Goal: Task Accomplishment & Management: Manage account settings

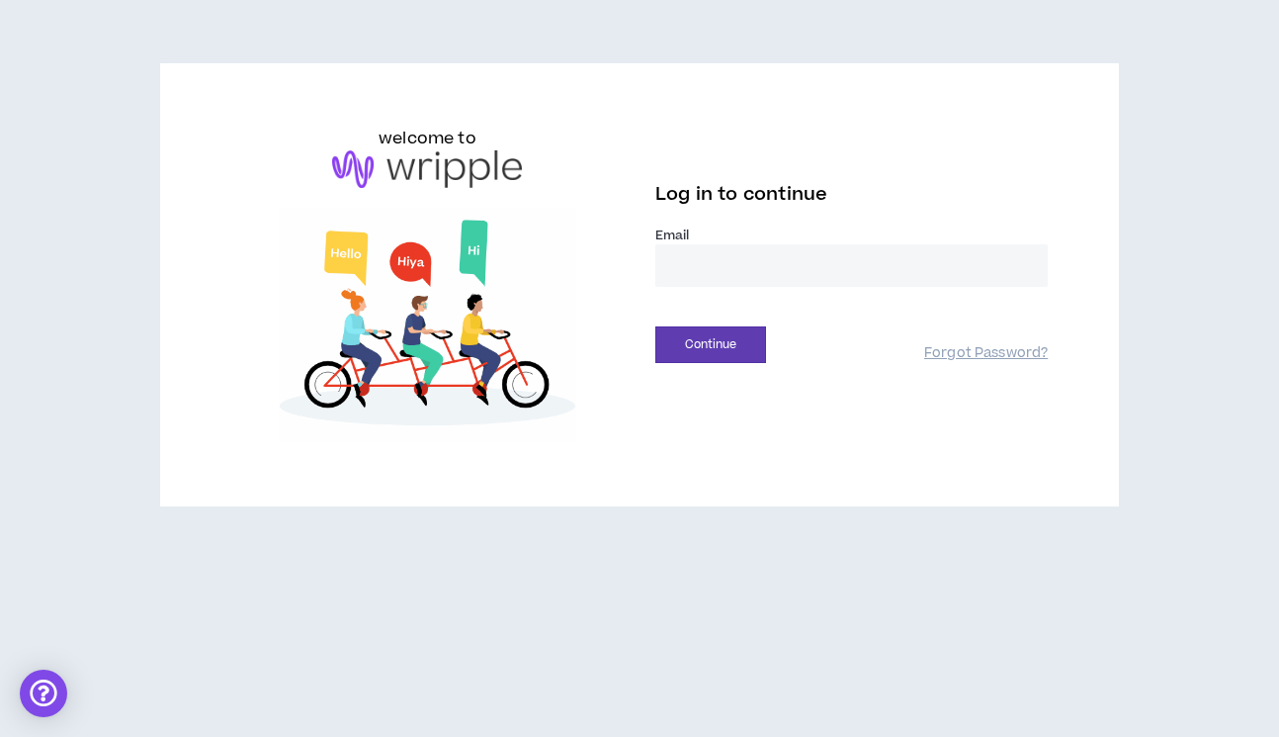
click at [745, 277] on input "email" at bounding box center [851, 265] width 393 height 43
type input "**********"
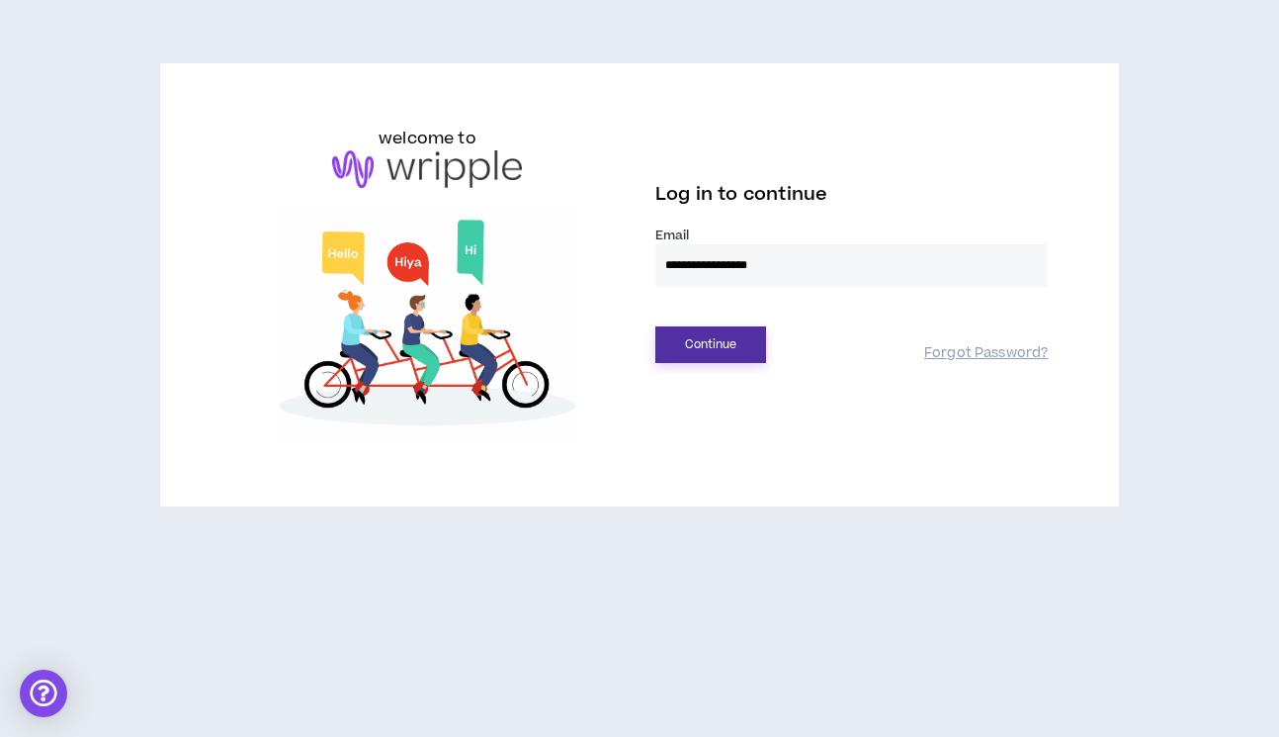
click at [722, 327] on button "Continue" at bounding box center [710, 344] width 111 height 37
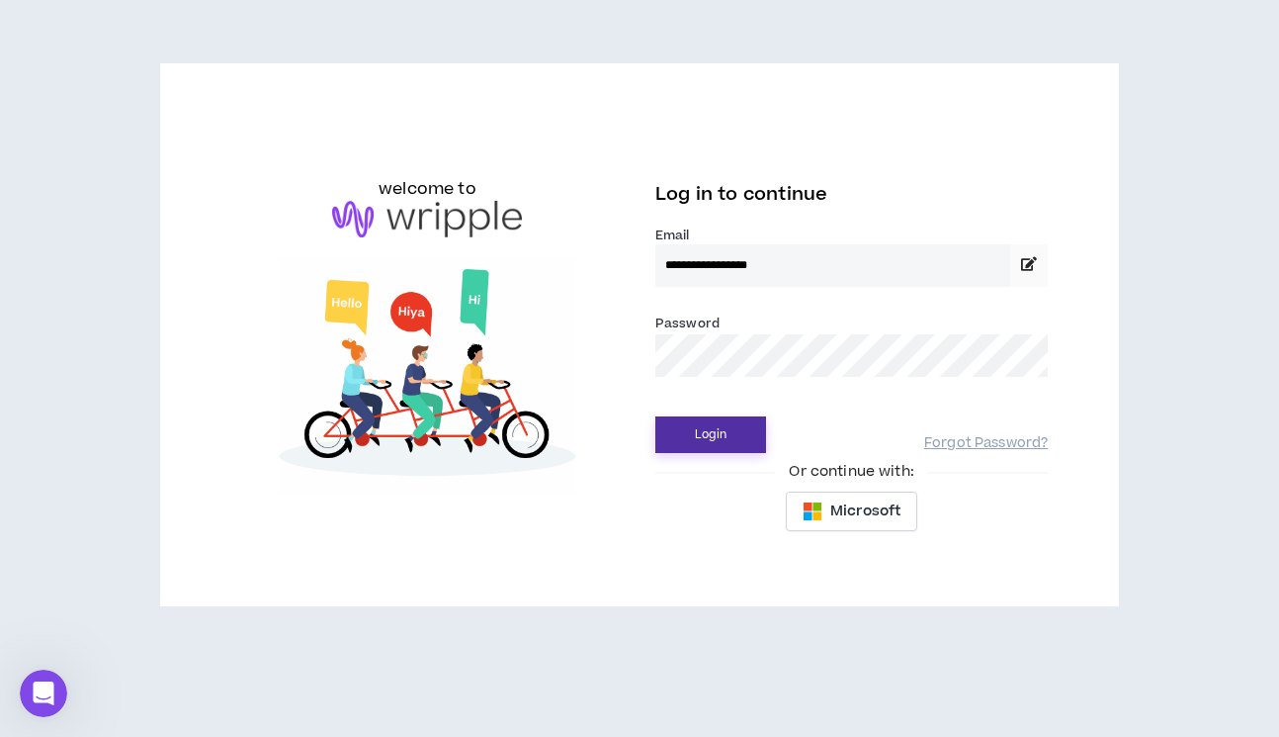
click at [748, 452] on button "Login" at bounding box center [710, 434] width 111 height 37
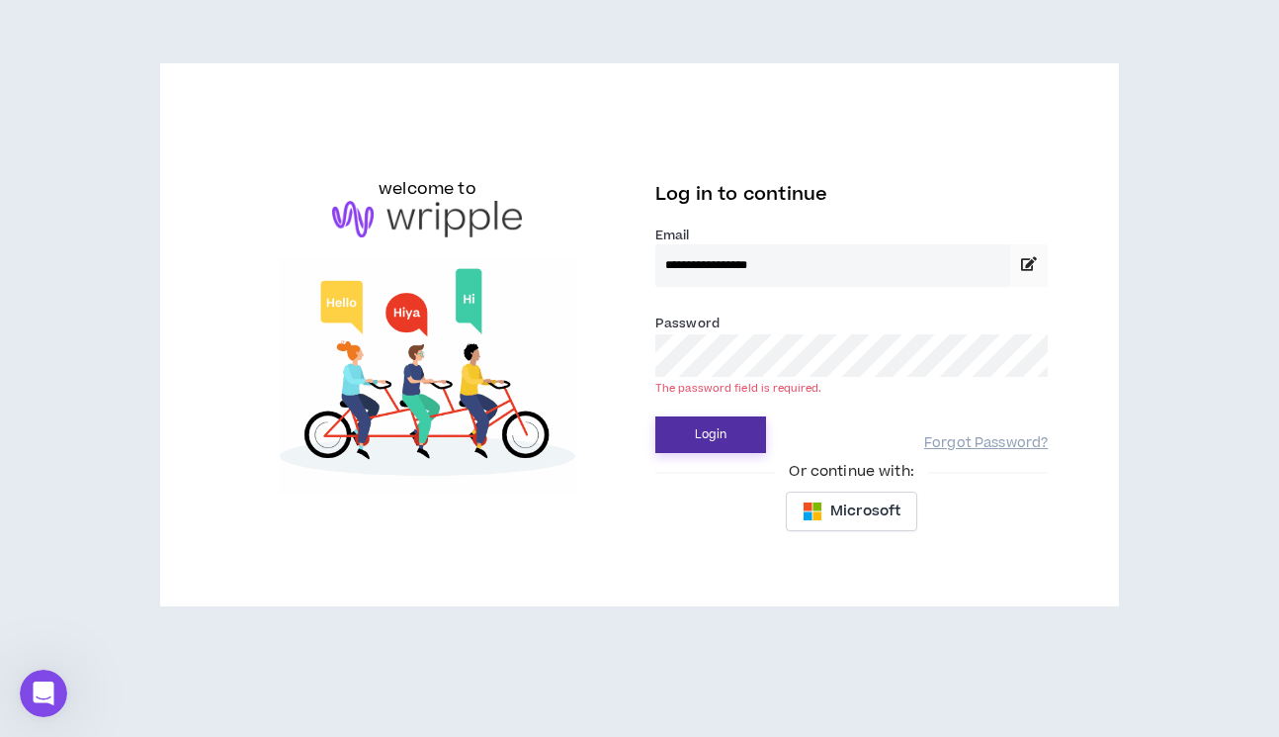
click at [742, 427] on button "Login" at bounding box center [710, 434] width 111 height 37
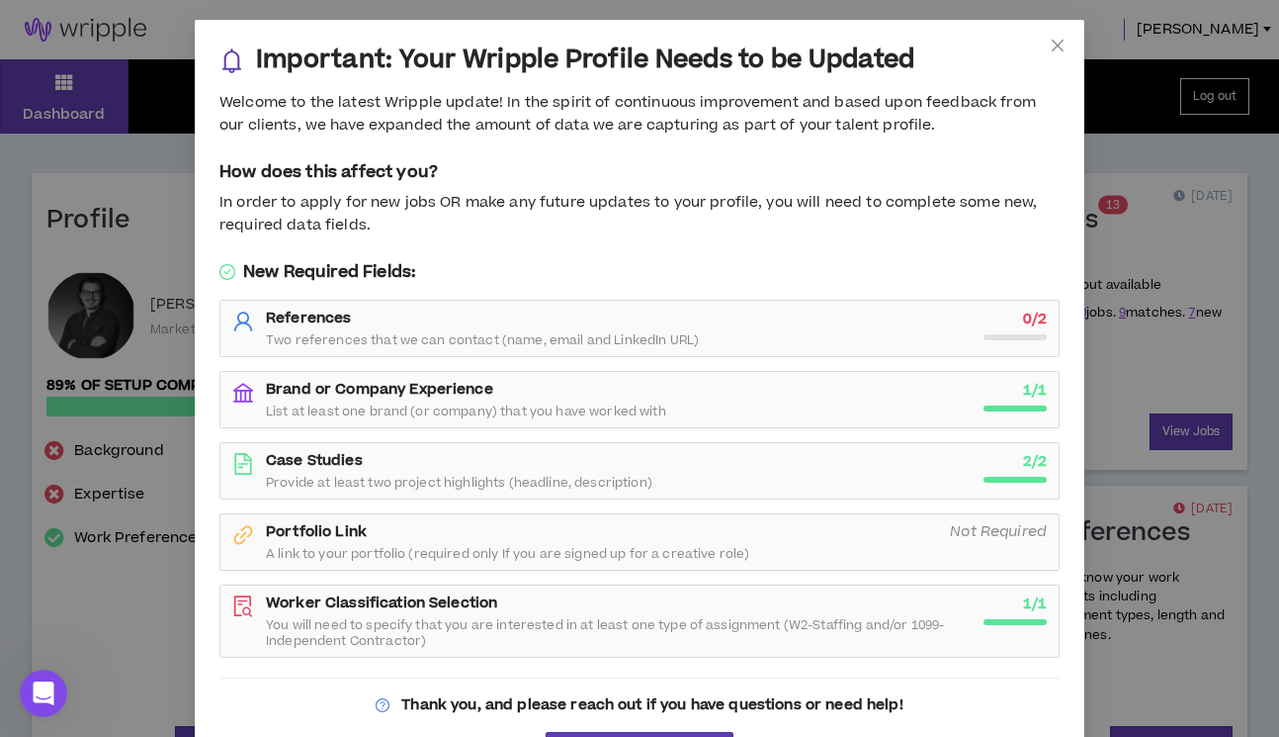
click at [1168, 248] on div "Important: Your Wripple Profile Needs to be Updated Welcome to the latest Wripp…" at bounding box center [639, 368] width 1279 height 737
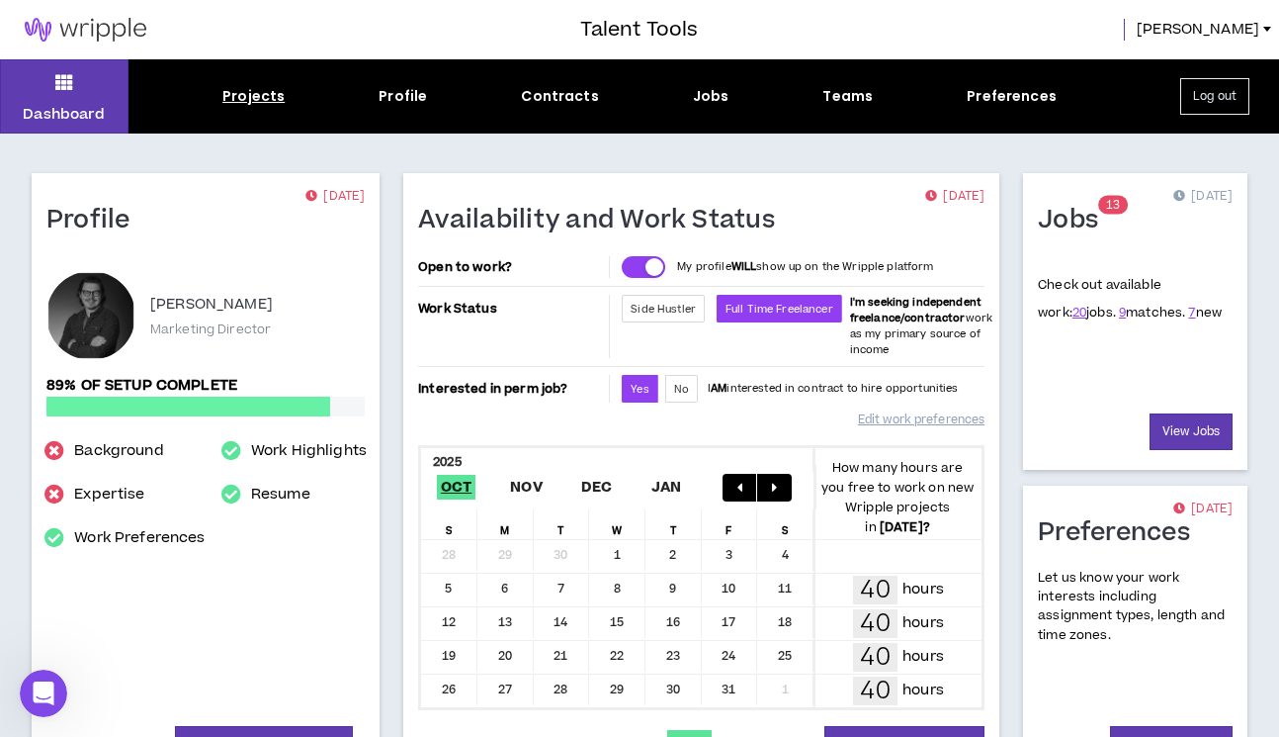
click at [238, 93] on div "Projects" at bounding box center [253, 96] width 62 height 21
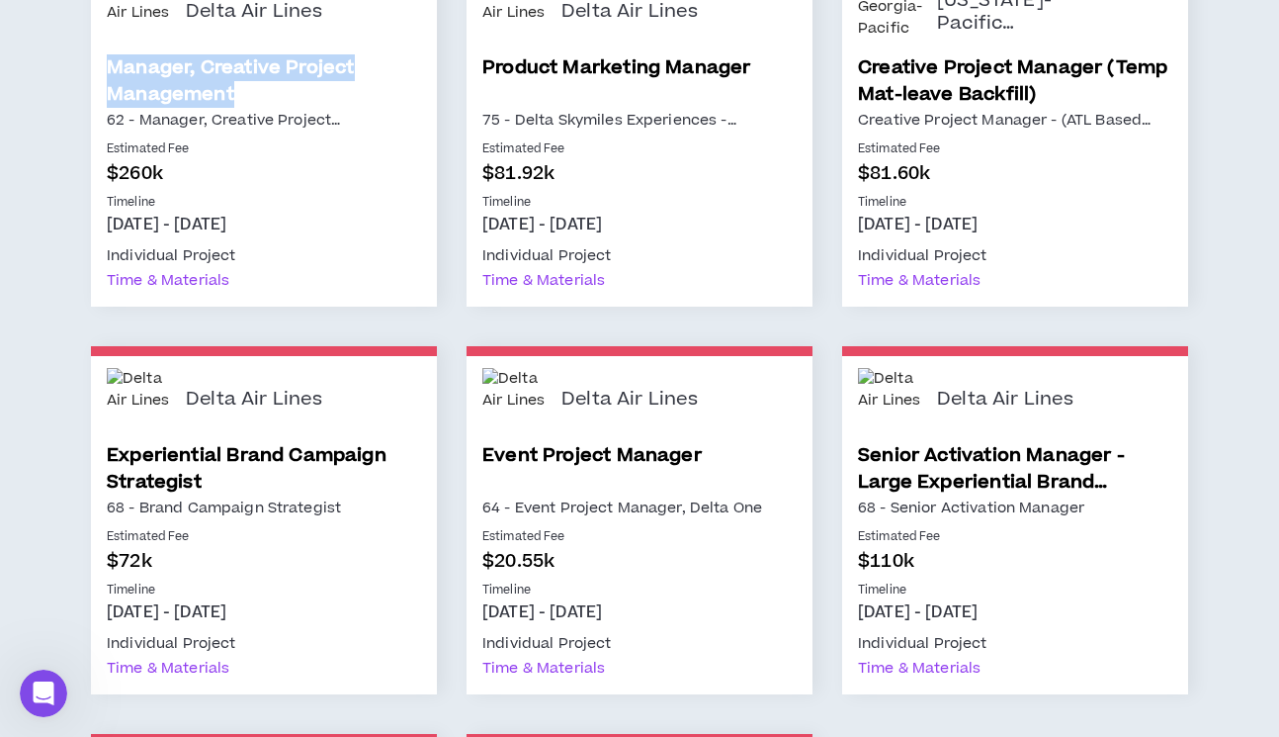
scroll to position [356, 0]
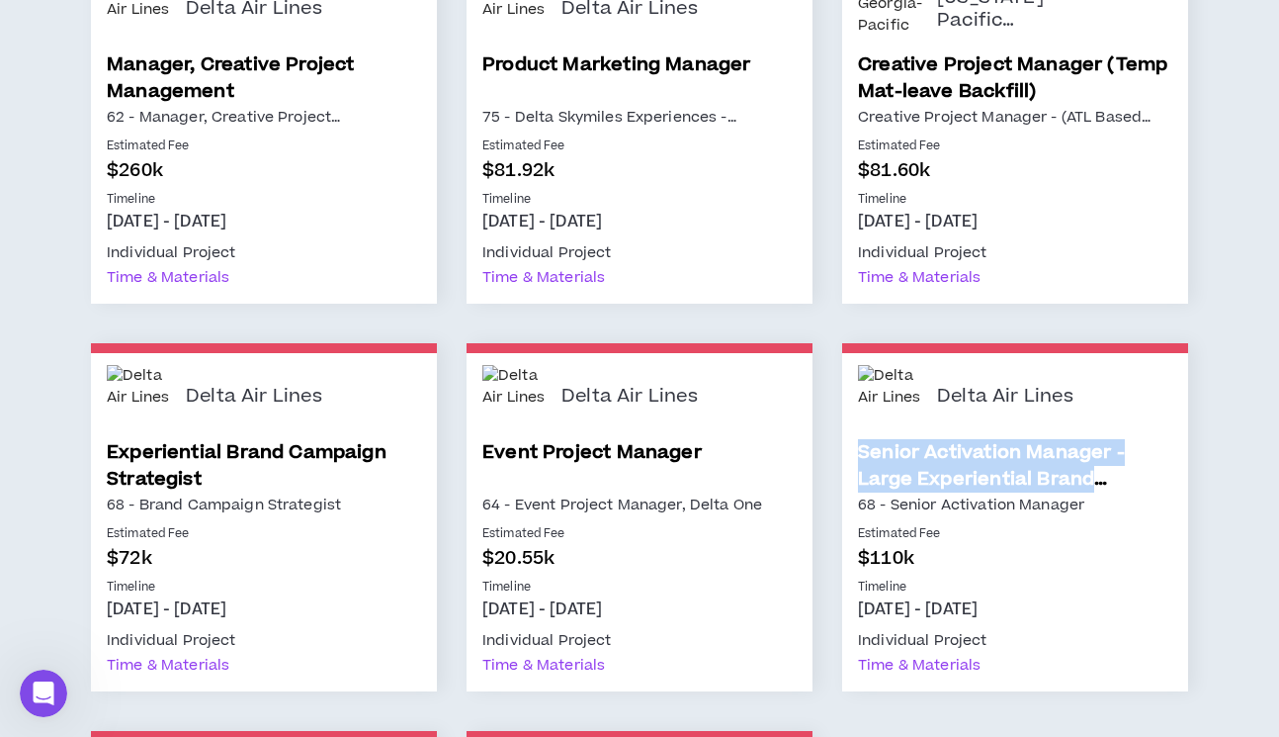
click at [1209, 468] on div "Lost/Declined Delta Air Lines Manager, Creative Project Management 62 - Manager…" at bounding box center [639, 519] width 1279 height 1248
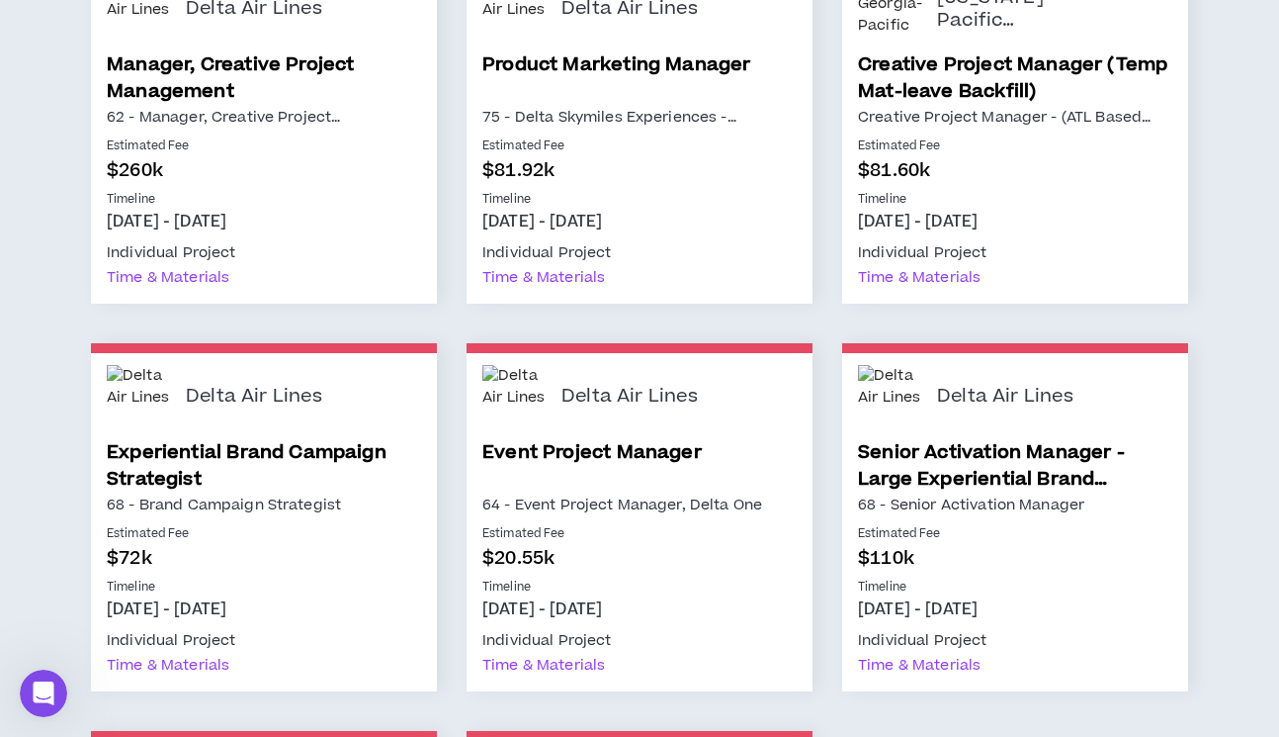
scroll to position [0, 0]
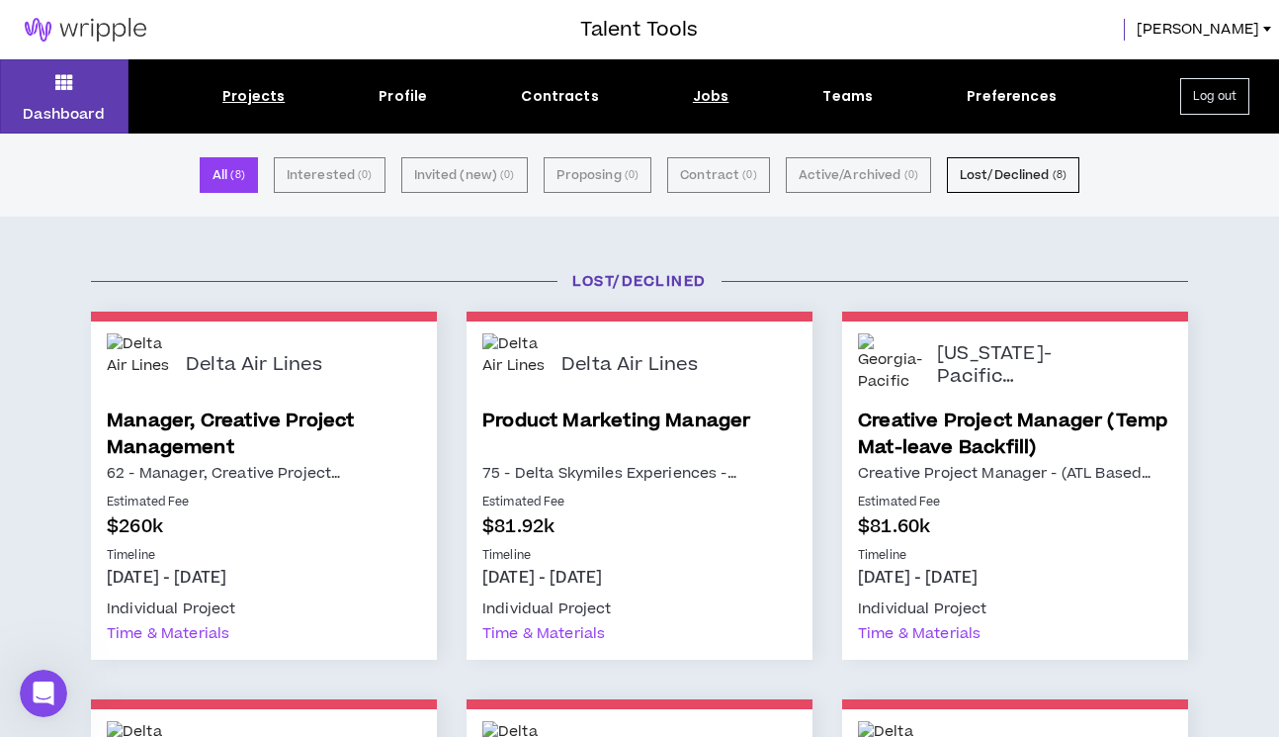
click at [710, 96] on div "Jobs" at bounding box center [711, 96] width 37 height 21
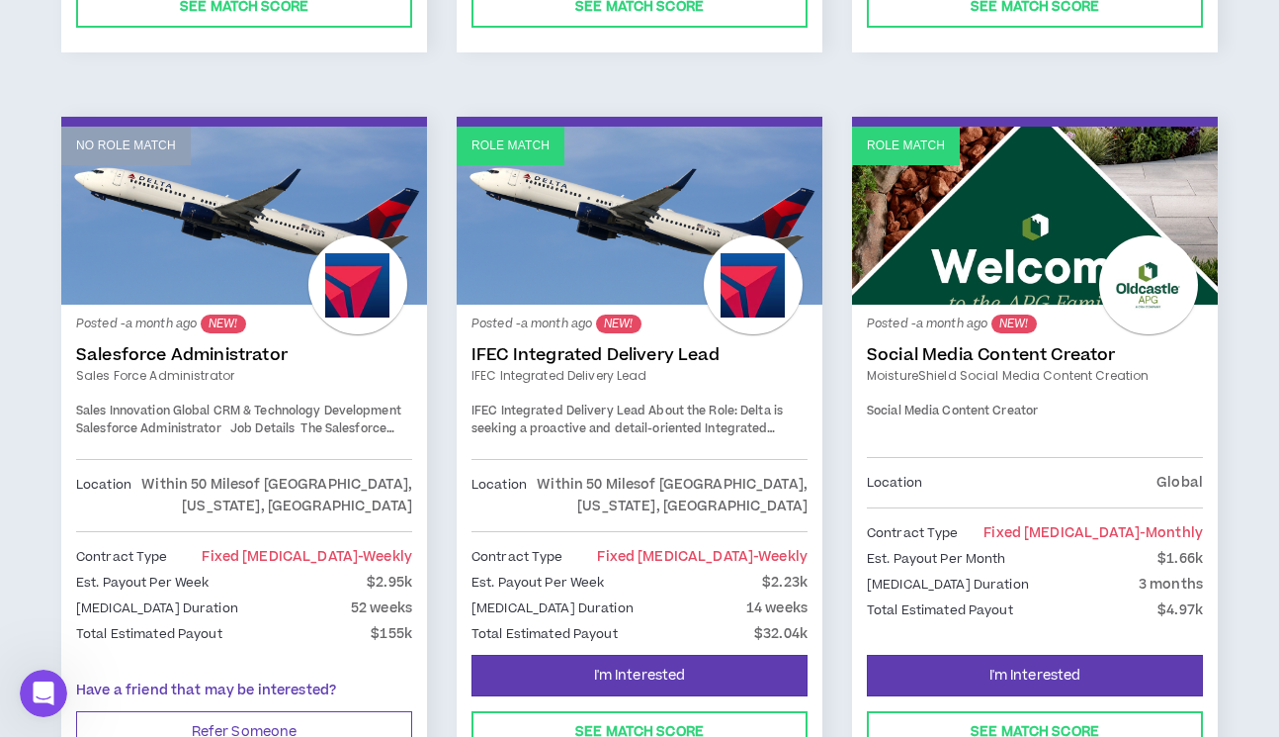
scroll to position [3407, 0]
